Goal: Task Accomplishment & Management: Use online tool/utility

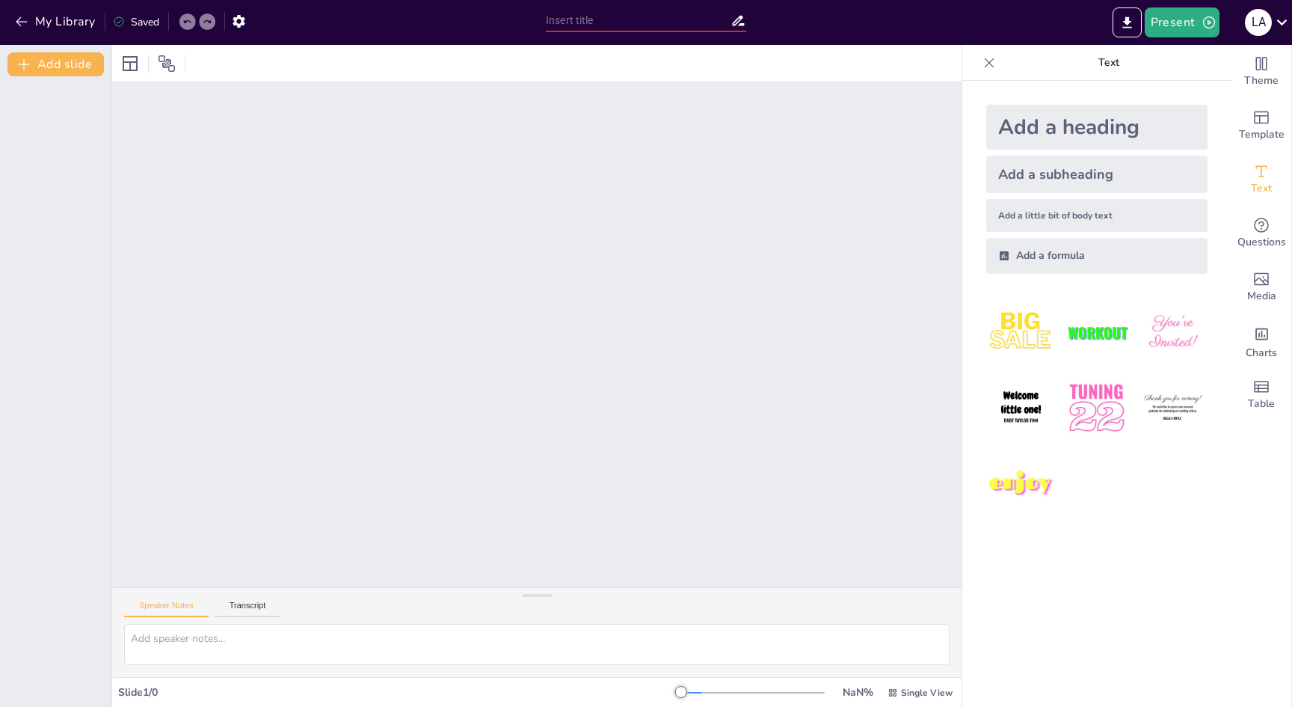
click at [298, 149] on div at bounding box center [537, 334] width 850 height 505
click at [261, 593] on div "Speaker Notes Transcript" at bounding box center [537, 606] width 850 height 36
click at [249, 607] on button "Transcript" at bounding box center [248, 609] width 67 height 16
click at [224, 611] on button "Transcript" at bounding box center [248, 609] width 67 height 16
click at [153, 611] on button "Speaker Notes" at bounding box center [166, 609] width 85 height 16
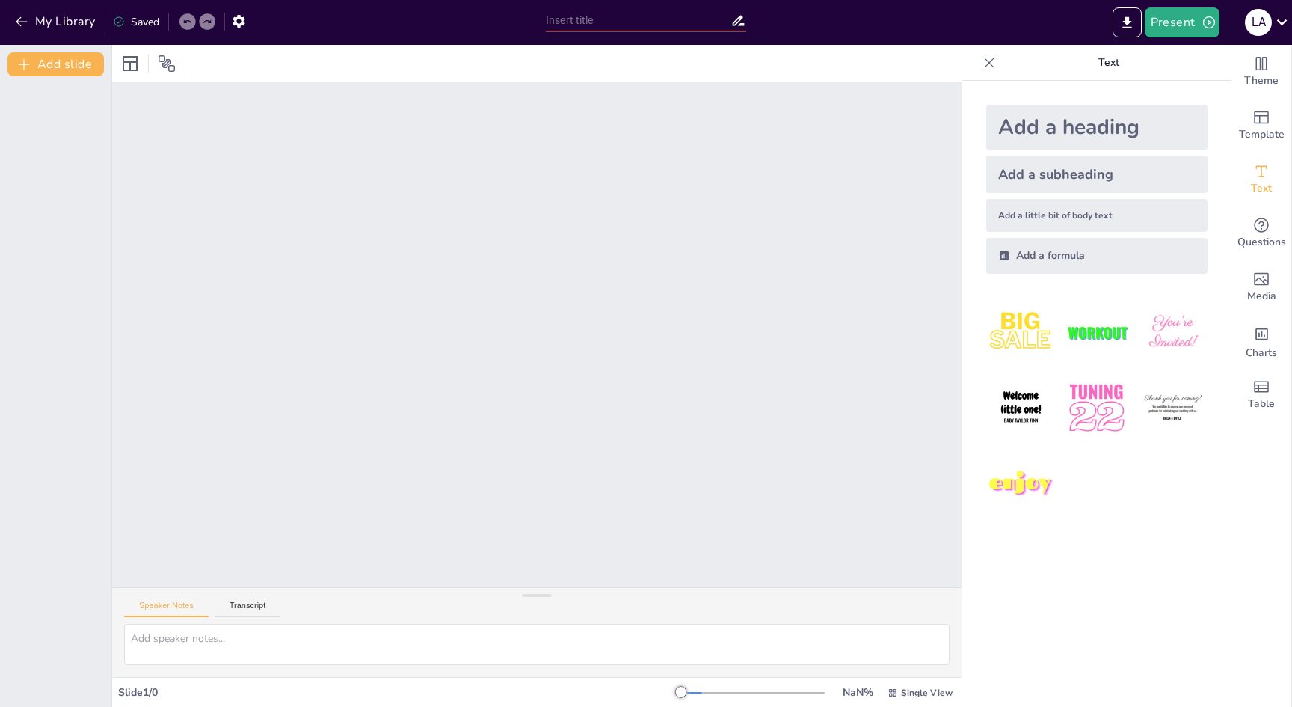
click at [1021, 163] on div "Add a subheading" at bounding box center [1096, 174] width 221 height 37
click at [1018, 121] on div "Add a heading" at bounding box center [1096, 127] width 221 height 45
click at [1017, 128] on div "Add a heading" at bounding box center [1096, 127] width 221 height 45
click at [34, 74] on button "Add slide" at bounding box center [55, 64] width 96 height 24
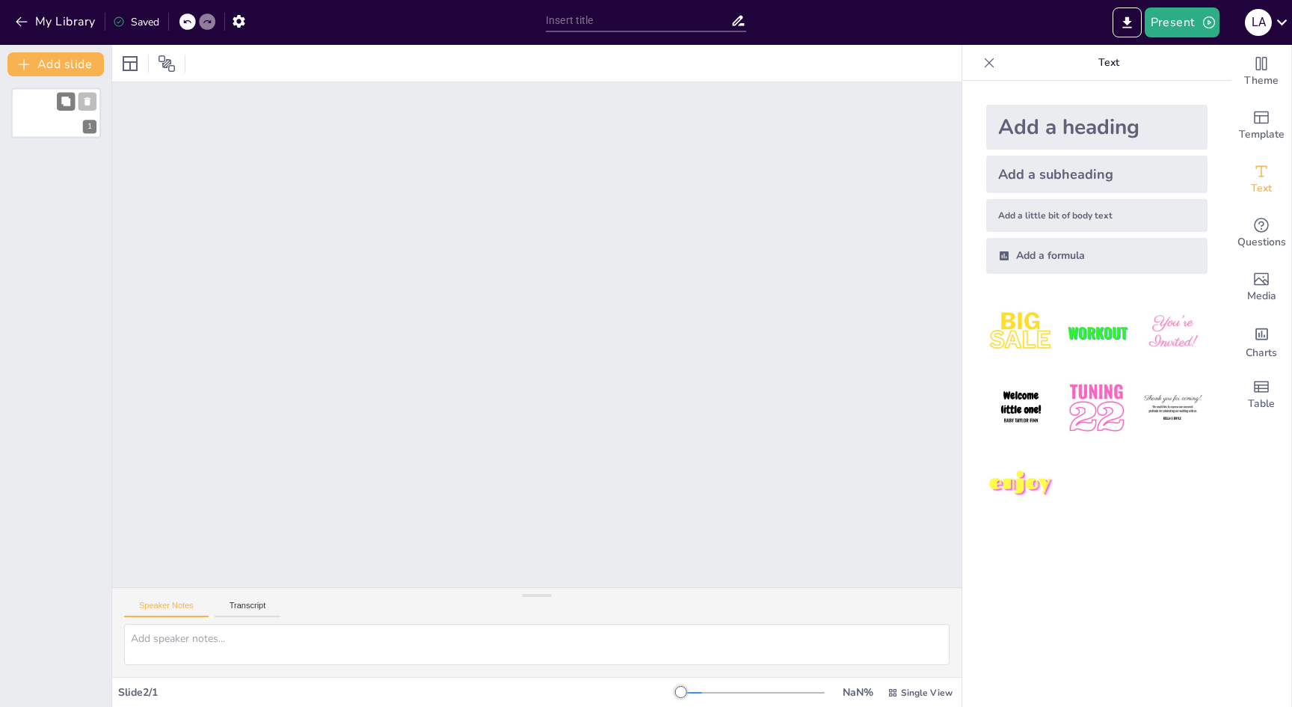
click at [42, 111] on div "1" at bounding box center [56, 113] width 90 height 51
click at [144, 13] on div "Unable to save" at bounding box center [152, 20] width 95 height 27
click at [137, 22] on div "Unable to save" at bounding box center [157, 22] width 88 height 14
click at [99, 10] on button "My Library" at bounding box center [56, 22] width 90 height 24
click at [64, 25] on button "My Library" at bounding box center [56, 22] width 90 height 24
